Goal: Navigation & Orientation: Understand site structure

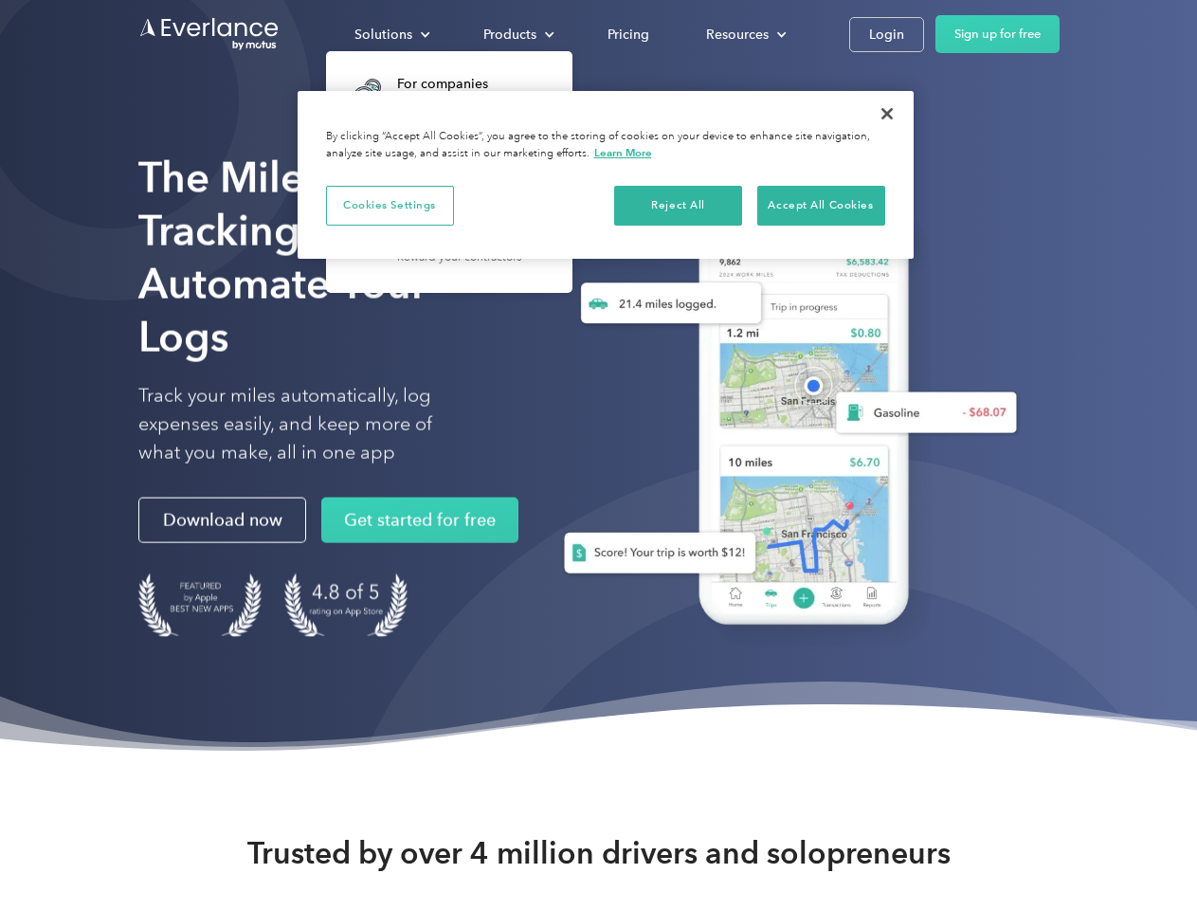
click at [391, 34] on div "Solutions" at bounding box center [383, 35] width 58 height 24
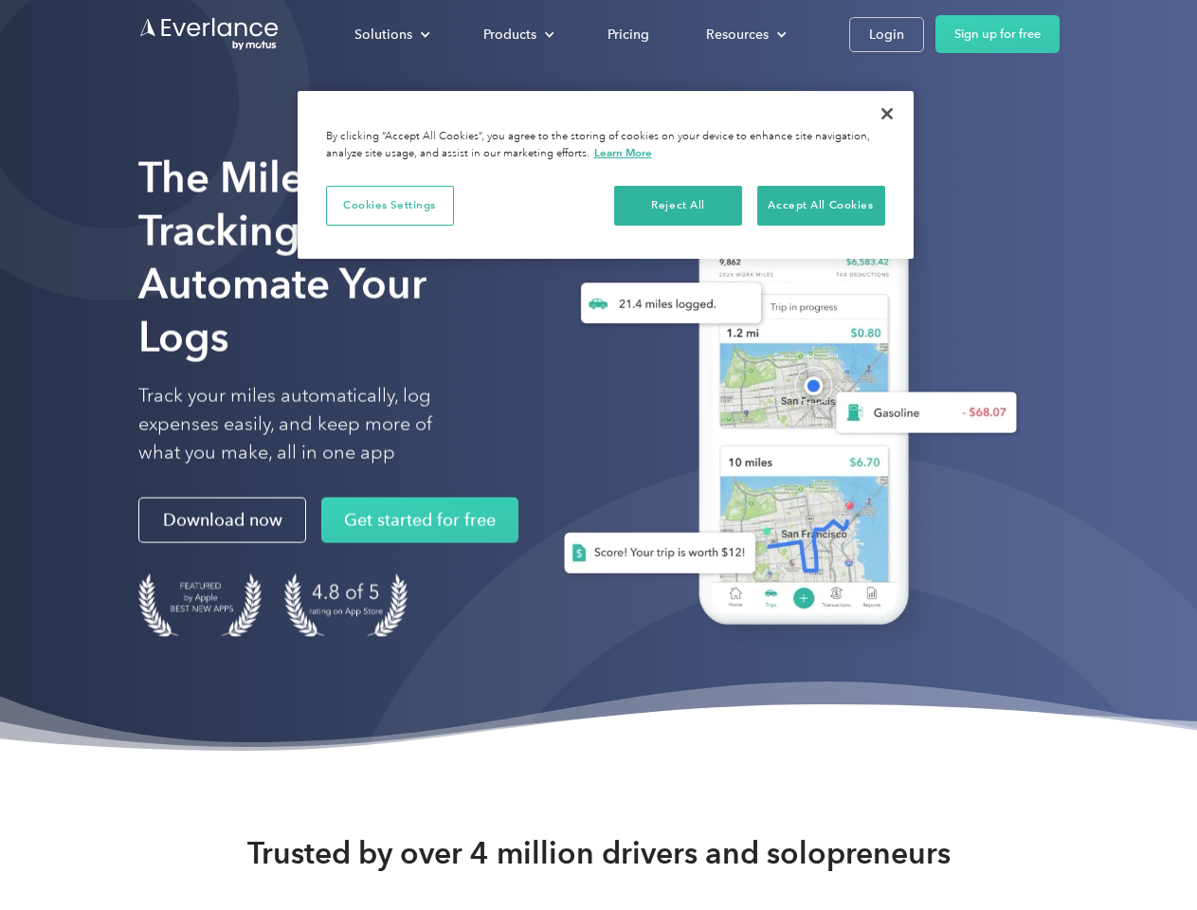
click at [516, 34] on div "Products" at bounding box center [509, 35] width 53 height 24
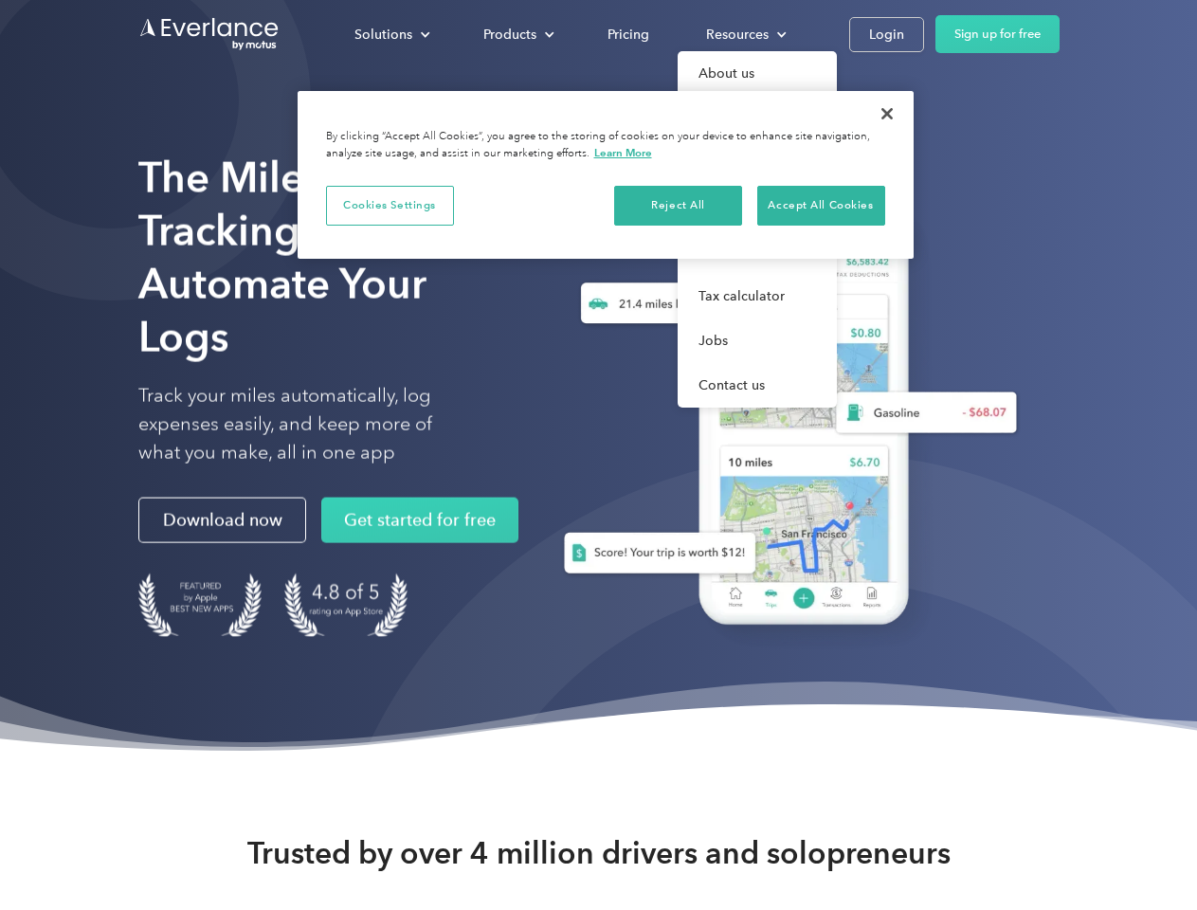
click at [744, 34] on div "Resources" at bounding box center [737, 35] width 63 height 24
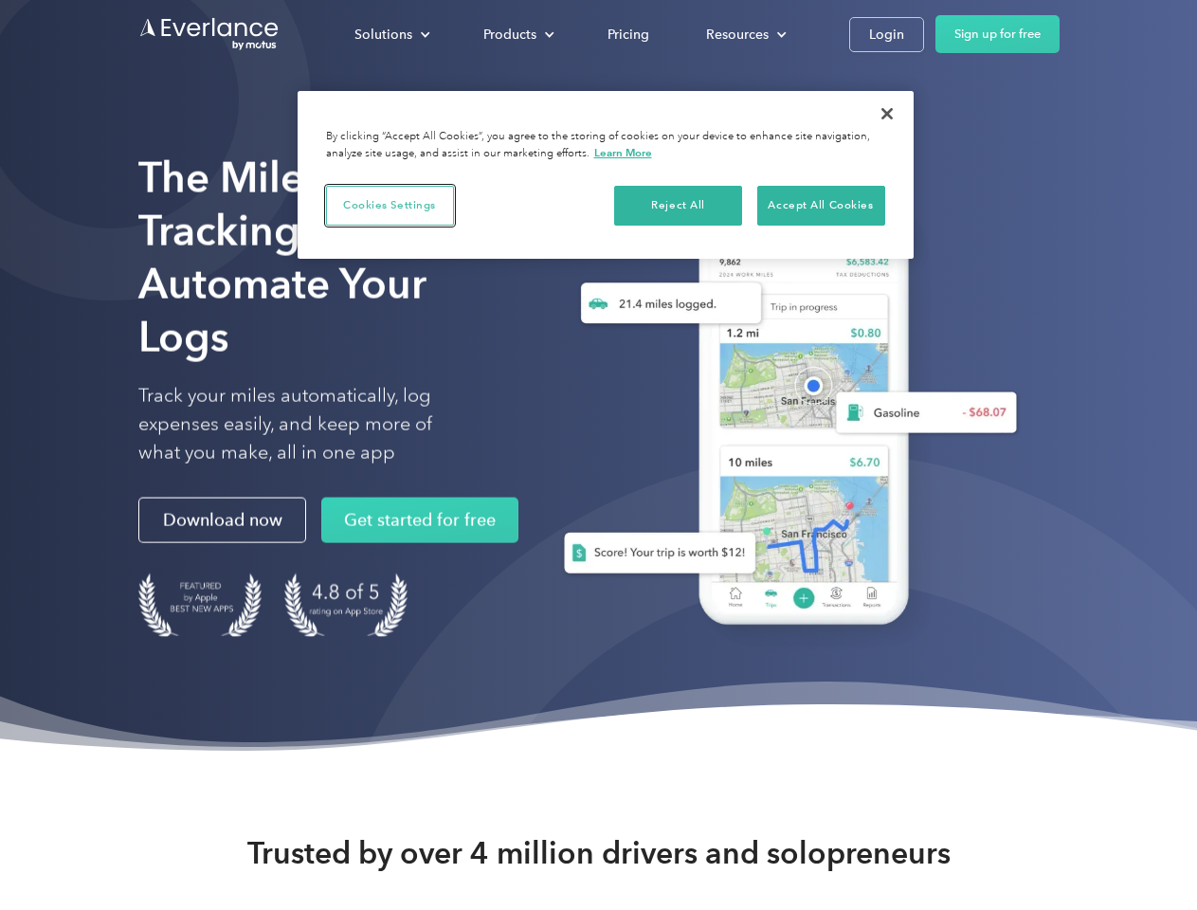
click at [389, 205] on button "Cookies Settings" at bounding box center [390, 206] width 128 height 40
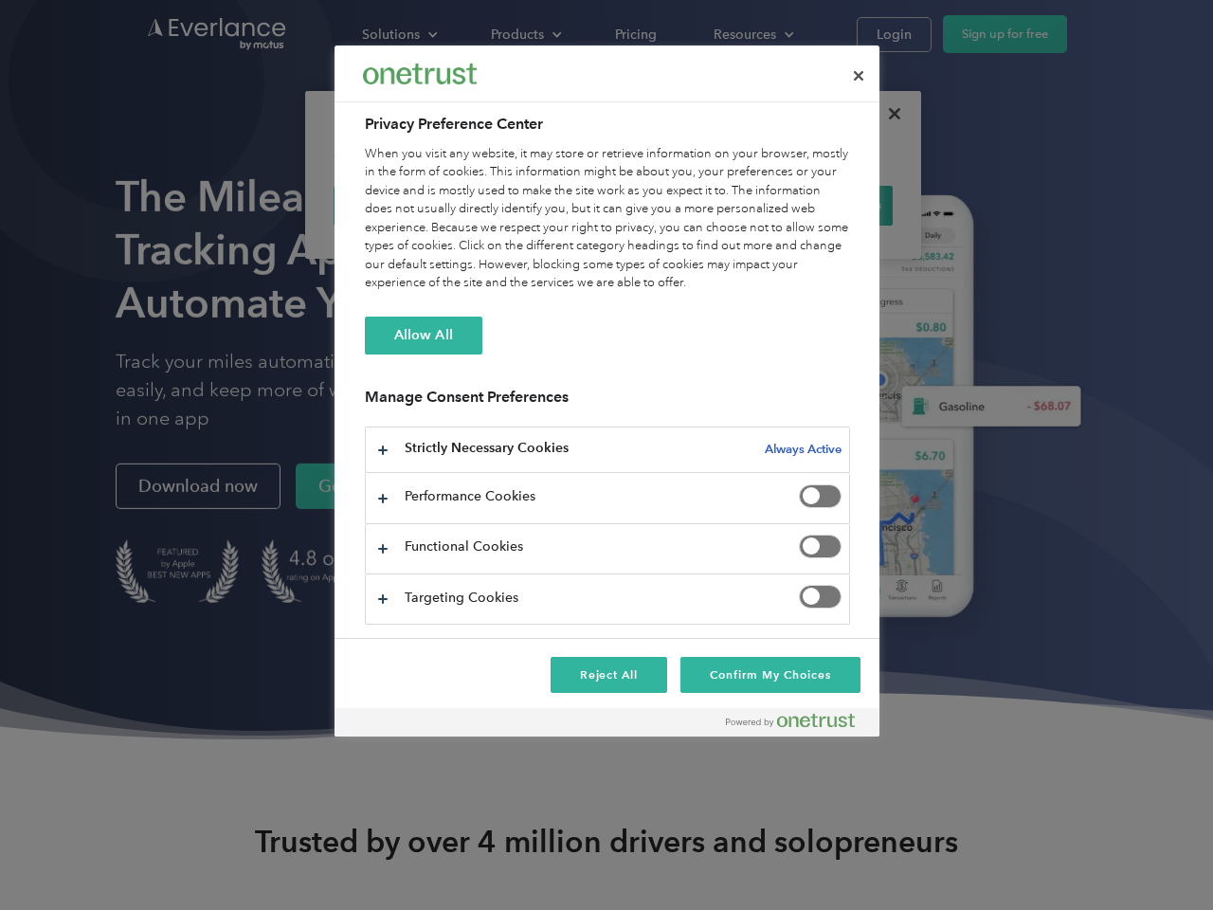
click at [678, 205] on div "When you visit any website, it may store or retrieve information on your browse…" at bounding box center [607, 219] width 485 height 148
click at [820, 205] on div "When you visit any website, it may store or retrieve information on your browse…" at bounding box center [607, 219] width 485 height 148
click at [887, 114] on div at bounding box center [606, 455] width 1213 height 910
